Goal: Information Seeking & Learning: Understand process/instructions

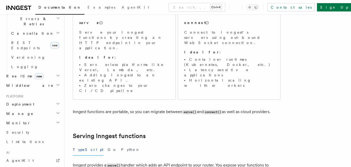
scroll to position [234, 0]
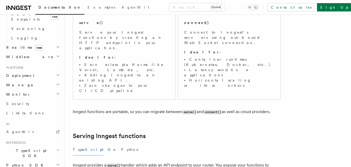
click at [34, 160] on h2 "Python SDK" at bounding box center [32, 164] width 57 height 9
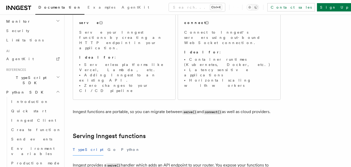
scroll to position [312, 0]
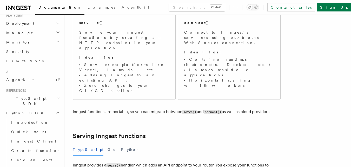
click at [31, 108] on h2 "Python SDK" at bounding box center [32, 112] width 57 height 9
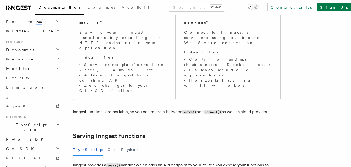
click at [39, 144] on h2 "Go SDK" at bounding box center [32, 148] width 57 height 9
click at [42, 134] on h2 "Python SDK" at bounding box center [32, 138] width 57 height 9
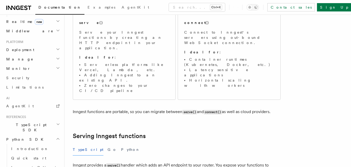
click at [43, 120] on h2 "TypeScript SDK" at bounding box center [32, 127] width 57 height 15
click at [42, 120] on h2 "TypeScript SDK" at bounding box center [32, 127] width 57 height 15
click at [46, 134] on h2 "Python SDK" at bounding box center [32, 138] width 57 height 9
click at [34, 144] on link "Introduction" at bounding box center [35, 148] width 52 height 9
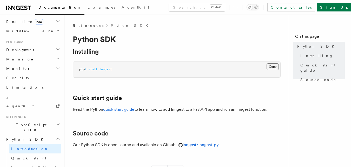
click at [275, 68] on button "Copy Copied" at bounding box center [273, 66] width 12 height 7
click at [275, 65] on button "Copy Copied" at bounding box center [273, 66] width 12 height 7
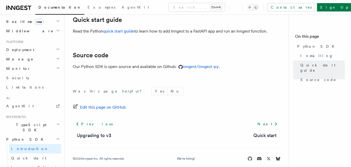
scroll to position [85, 0]
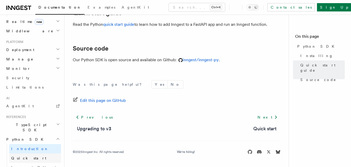
click at [32, 153] on link "Quick start" at bounding box center [35, 157] width 52 height 9
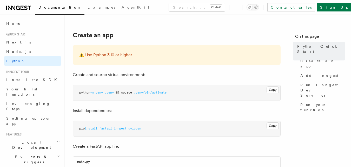
scroll to position [104, 0]
click at [273, 90] on button "Copy Copied" at bounding box center [273, 89] width 12 height 7
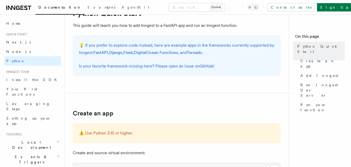
scroll to position [78, 0]
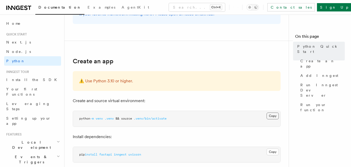
click at [275, 118] on button "Copy Copied" at bounding box center [273, 115] width 12 height 7
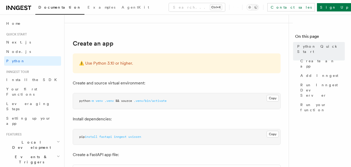
scroll to position [130, 0]
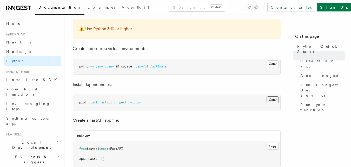
click at [274, 100] on button "Copy Copied" at bounding box center [273, 99] width 12 height 7
click at [272, 65] on button "Copy Copied" at bounding box center [273, 63] width 12 height 7
click at [276, 101] on button "Copy Copied" at bounding box center [273, 99] width 12 height 7
click at [271, 100] on button "Copy Copied" at bounding box center [273, 99] width 12 height 7
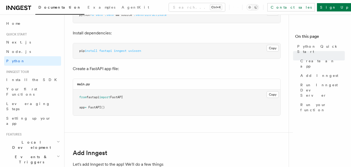
scroll to position [182, 0]
click at [274, 94] on button "Copy Copied" at bounding box center [273, 93] width 12 height 7
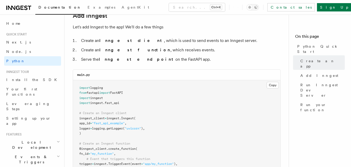
scroll to position [338, 0]
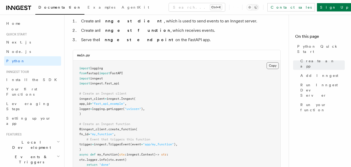
click at [273, 64] on button "Copy Copied" at bounding box center [273, 65] width 12 height 7
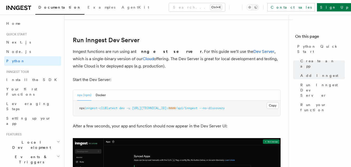
scroll to position [624, 0]
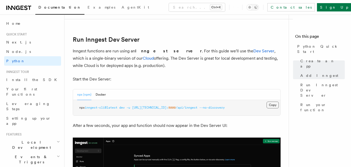
click at [276, 104] on button "Copy Copied" at bounding box center [273, 104] width 12 height 7
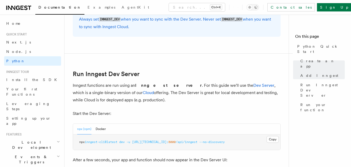
scroll to position [520, 0]
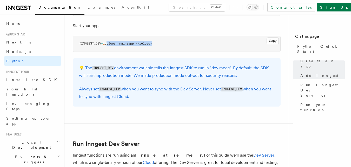
drag, startPoint x: 107, startPoint y: 43, endPoint x: 154, endPoint y: 43, distance: 46.5
click at [152, 43] on span "uvicorn main:app --reload)" at bounding box center [128, 44] width 47 height 4
copy span "uvicorn main:app --reload"
click at [19, 53] on link "Node.js" at bounding box center [32, 51] width 57 height 9
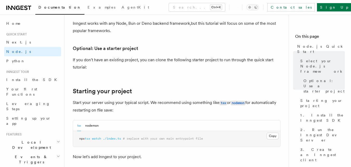
scroll to position [260, 0]
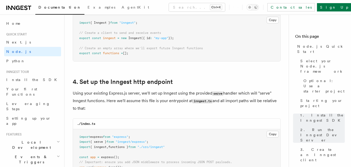
scroll to position [702, 0]
